Goal: Check status: Check status

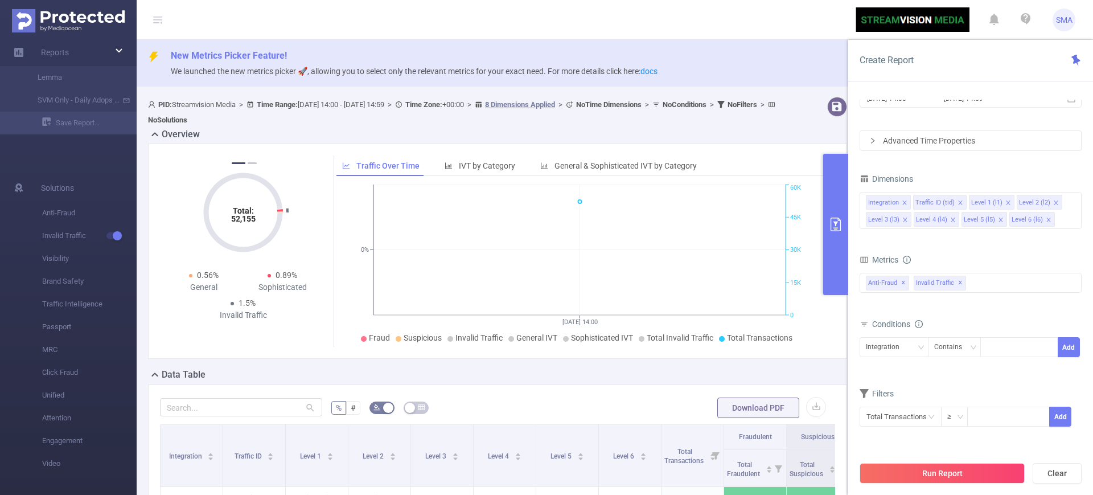
click at [793, 65] on p "We launched the new metrics picker 🚀, allowing you to select only the relevant …" at bounding box center [627, 71] width 913 height 13
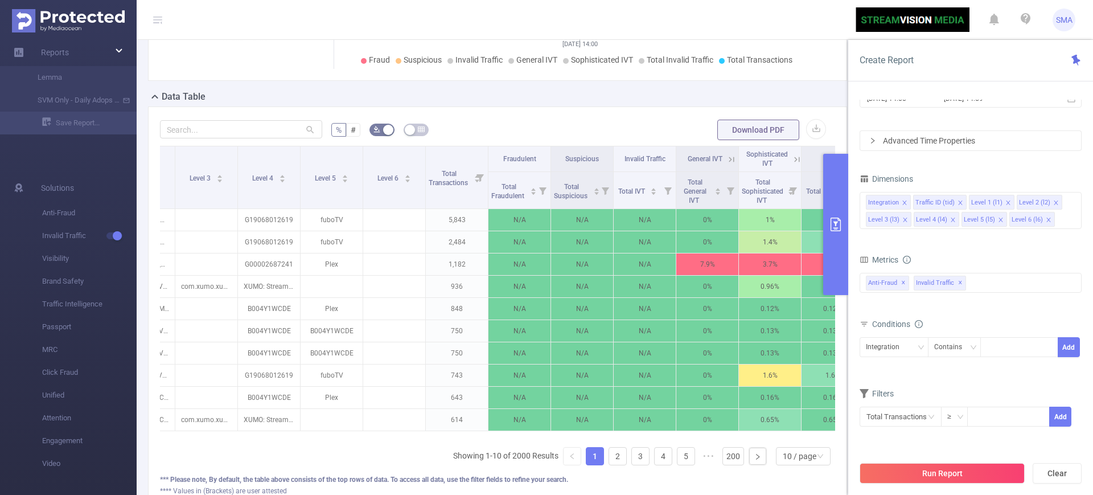
scroll to position [0, 236]
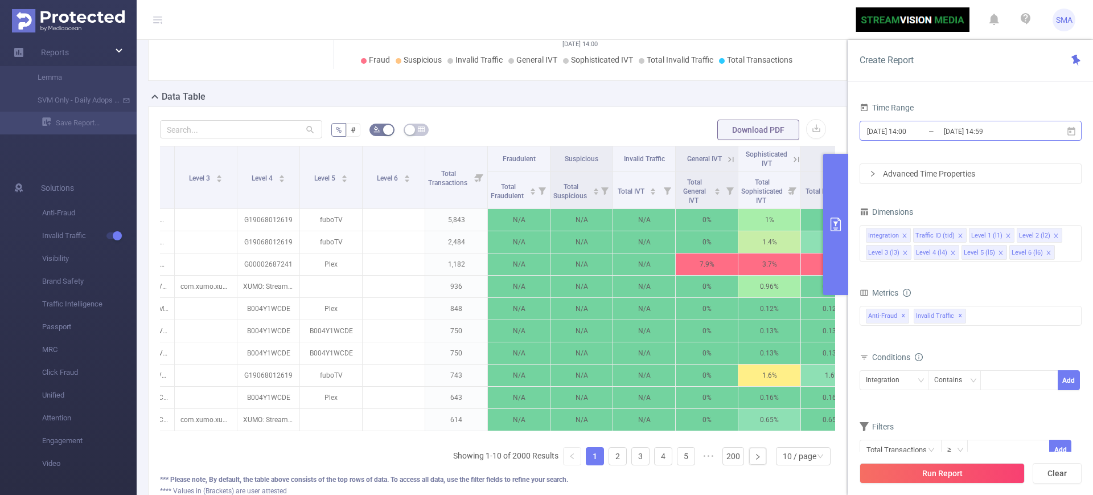
click at [1032, 133] on input "[DATE] 14:59" at bounding box center [989, 131] width 92 height 15
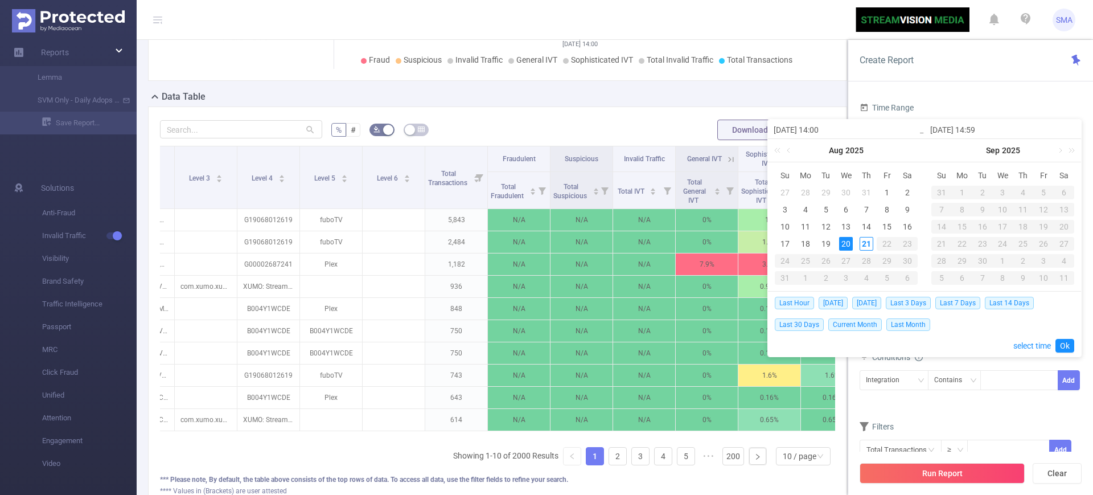
click at [847, 243] on div "20" at bounding box center [846, 244] width 14 height 14
click at [1070, 340] on link "Ok" at bounding box center [1064, 346] width 19 height 14
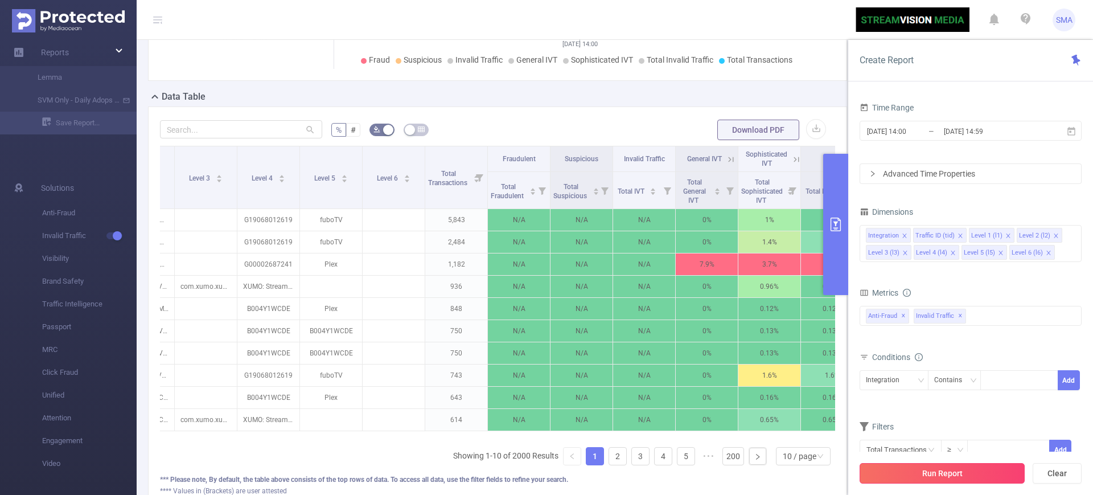
click at [983, 470] on button "Run Report" at bounding box center [942, 473] width 165 height 20
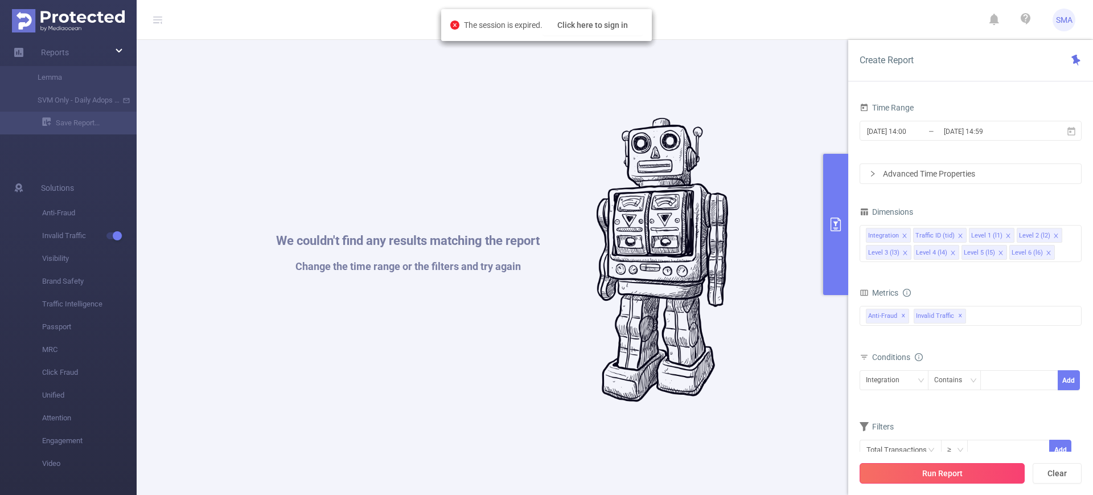
click at [948, 479] on button "Run Report" at bounding box center [942, 473] width 165 height 20
click at [561, 27] on button "Click here to sign in" at bounding box center [593, 25] width 100 height 20
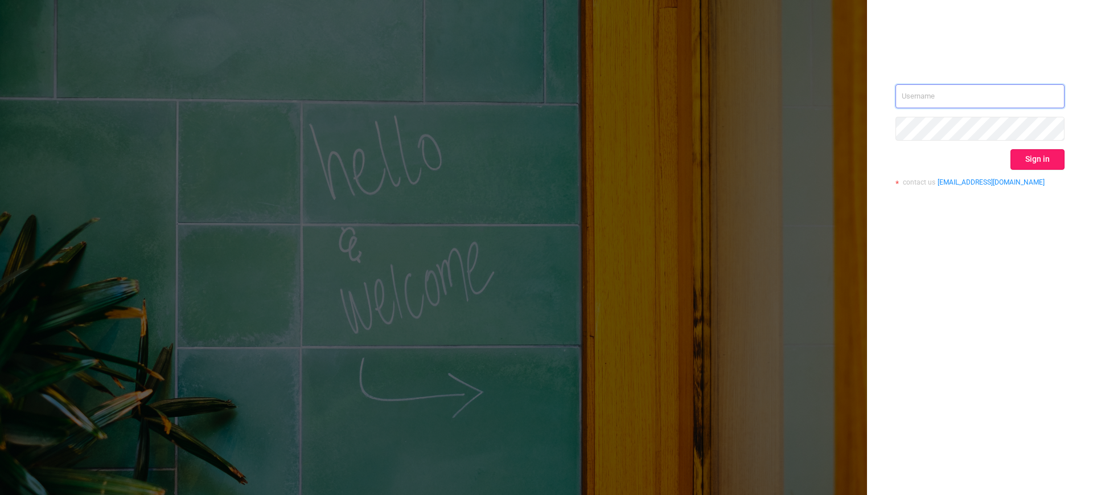
type input "svmadops@streamvisionmedia.com"
click at [1049, 154] on button "Sign in" at bounding box center [1038, 159] width 54 height 20
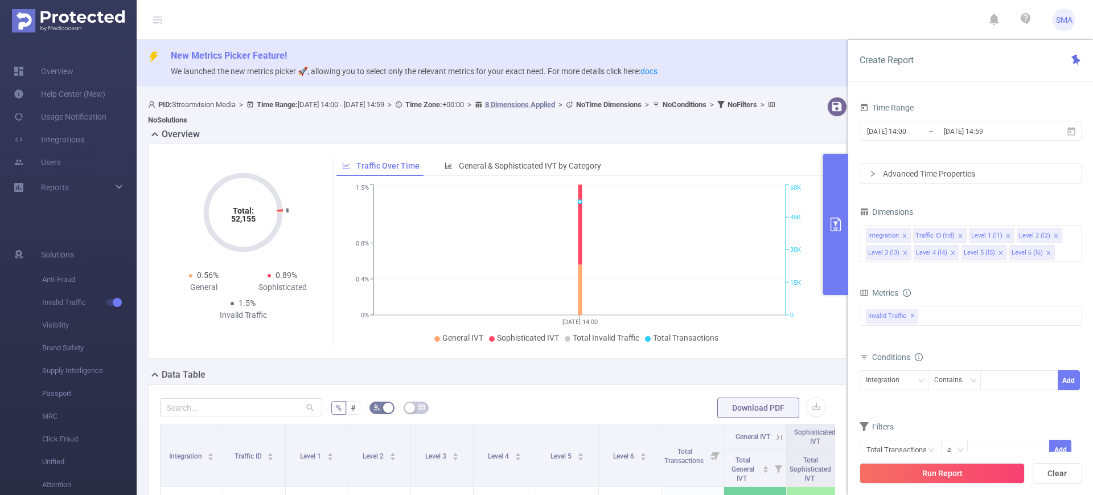
click at [841, 229] on icon "primary" at bounding box center [836, 224] width 10 height 14
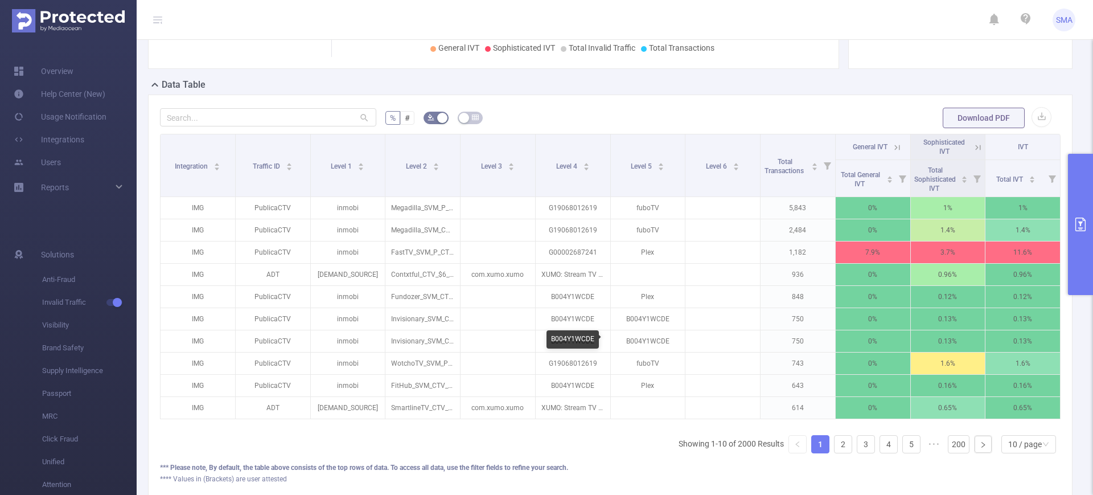
scroll to position [278, 0]
click at [843, 182] on span "Total General IVT" at bounding box center [861, 179] width 44 height 20
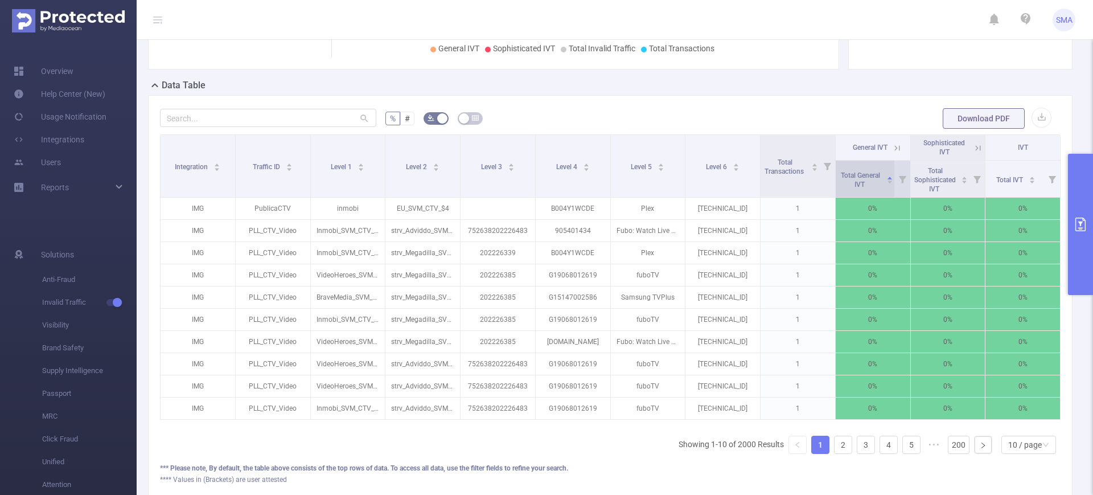
click at [843, 182] on span "Total General IVT" at bounding box center [861, 179] width 44 height 20
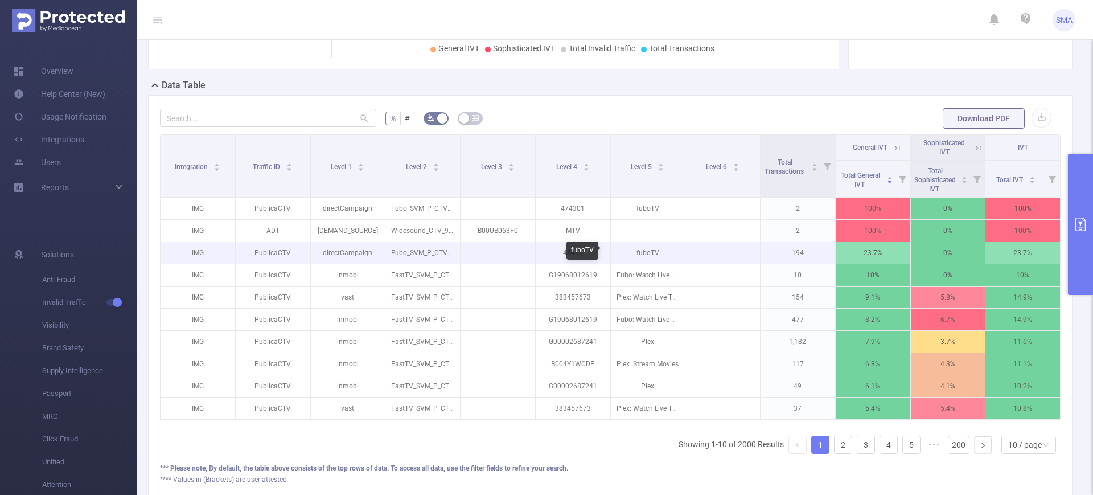
scroll to position [0, 2]
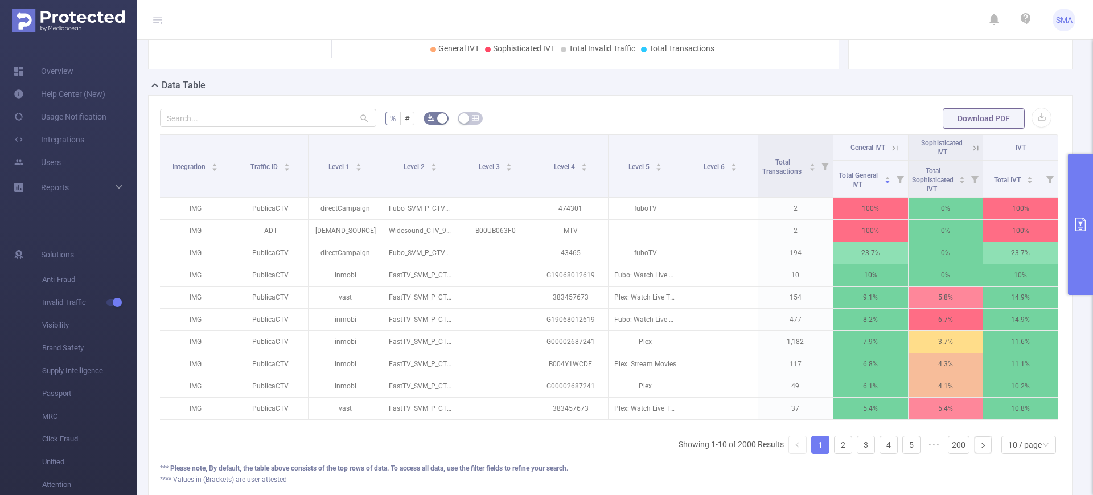
click at [892, 147] on icon at bounding box center [894, 147] width 5 height 5
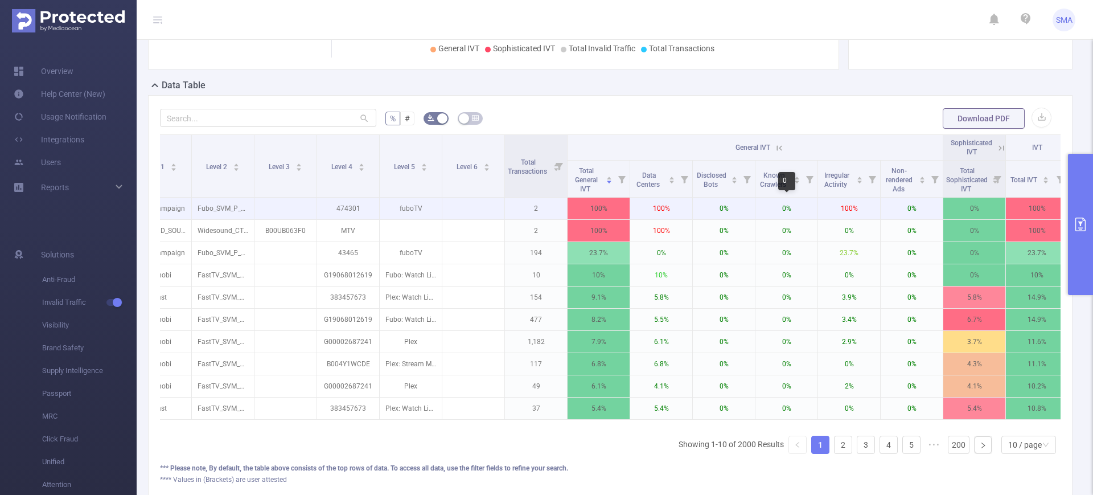
scroll to position [0, 178]
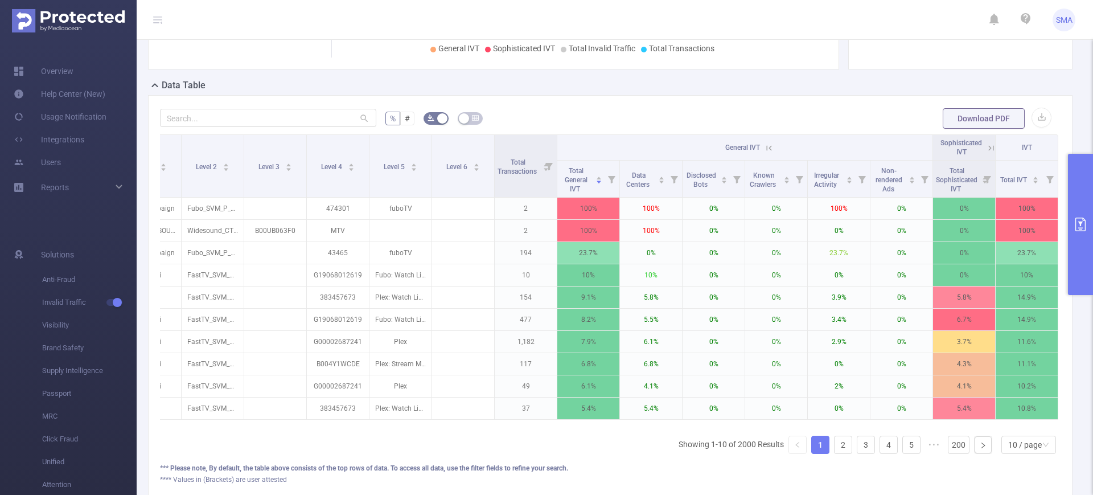
click at [968, 146] on span "Sophisticated IVT" at bounding box center [961, 147] width 42 height 17
click at [981, 153] on div "Sophisticated IVT" at bounding box center [964, 147] width 56 height 18
click at [986, 147] on icon at bounding box center [991, 148] width 10 height 10
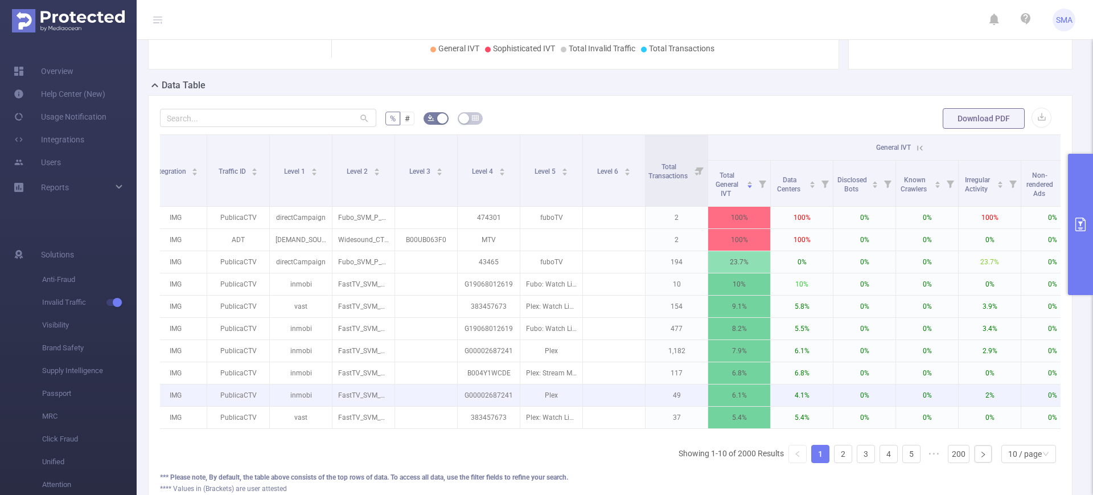
scroll to position [0, 0]
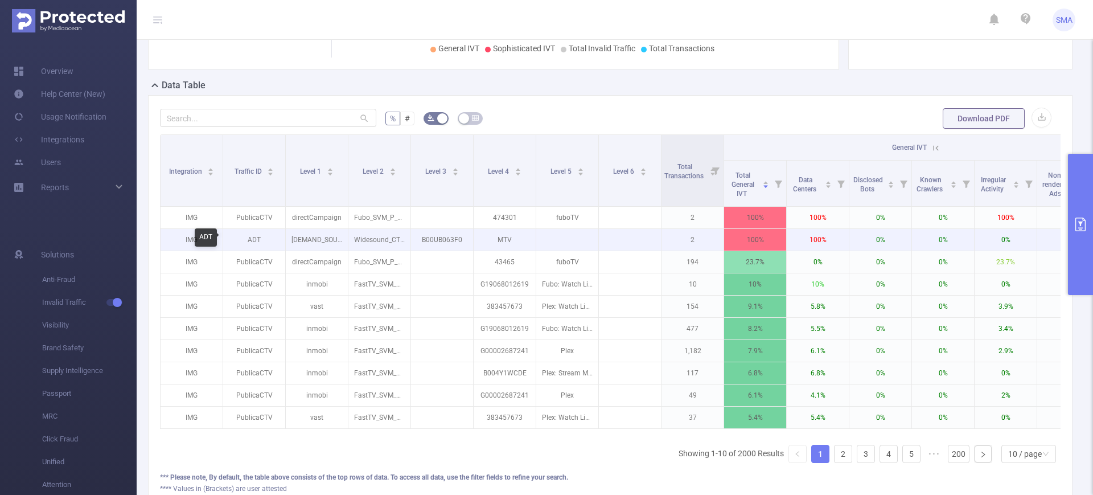
click at [262, 236] on p "ADT" at bounding box center [254, 240] width 62 height 22
